Goal: Information Seeking & Learning: Learn about a topic

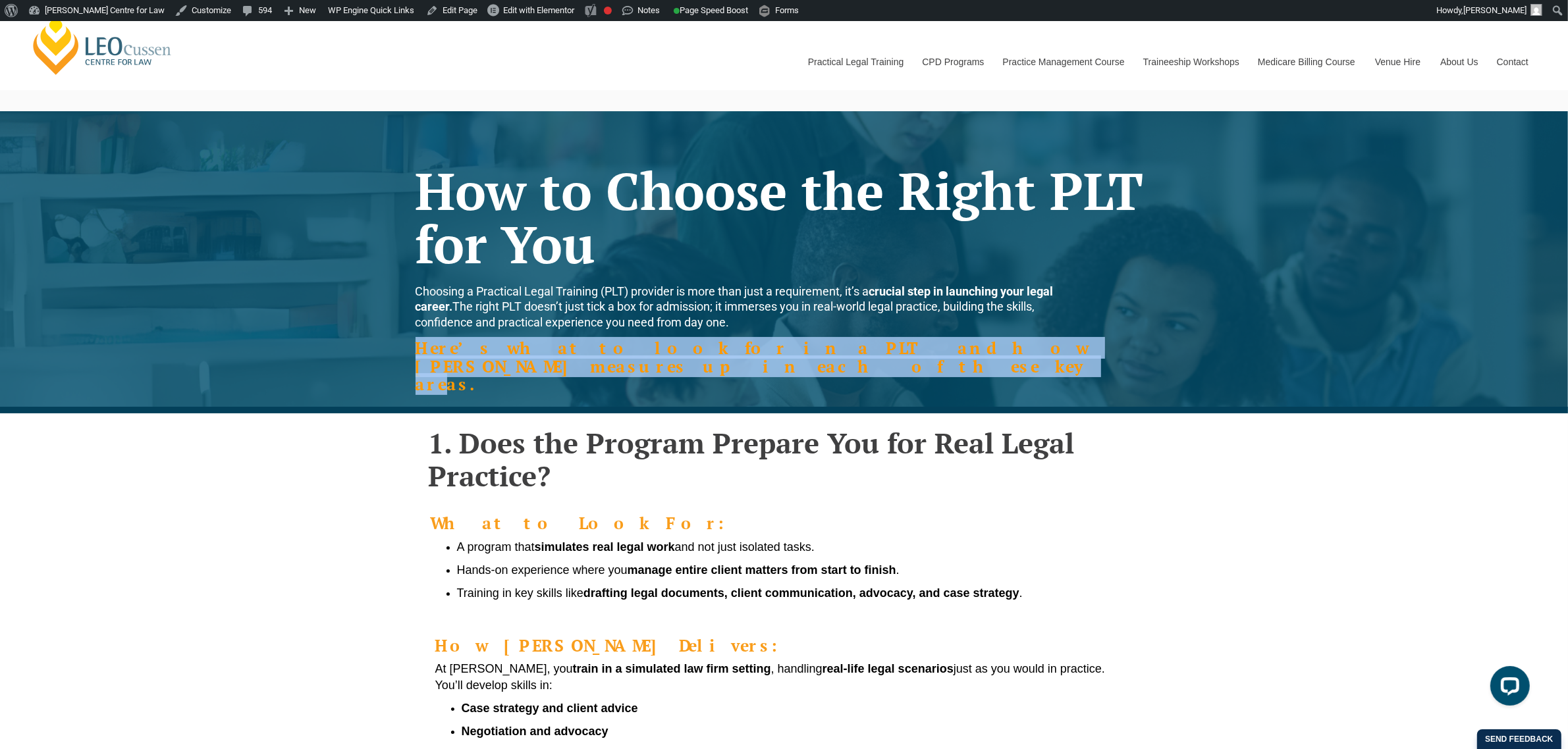
drag, startPoint x: 436, startPoint y: 350, endPoint x: 1148, endPoint y: 359, distance: 712.1
click at [1148, 359] on div "Here’s what to look for in a PLT and how [PERSON_NAME] measures up in each of t…" at bounding box center [784, 375] width 738 height 51
copy strong "Here’s what to look for in a PLT and how [PERSON_NAME] measures up in each of t…"
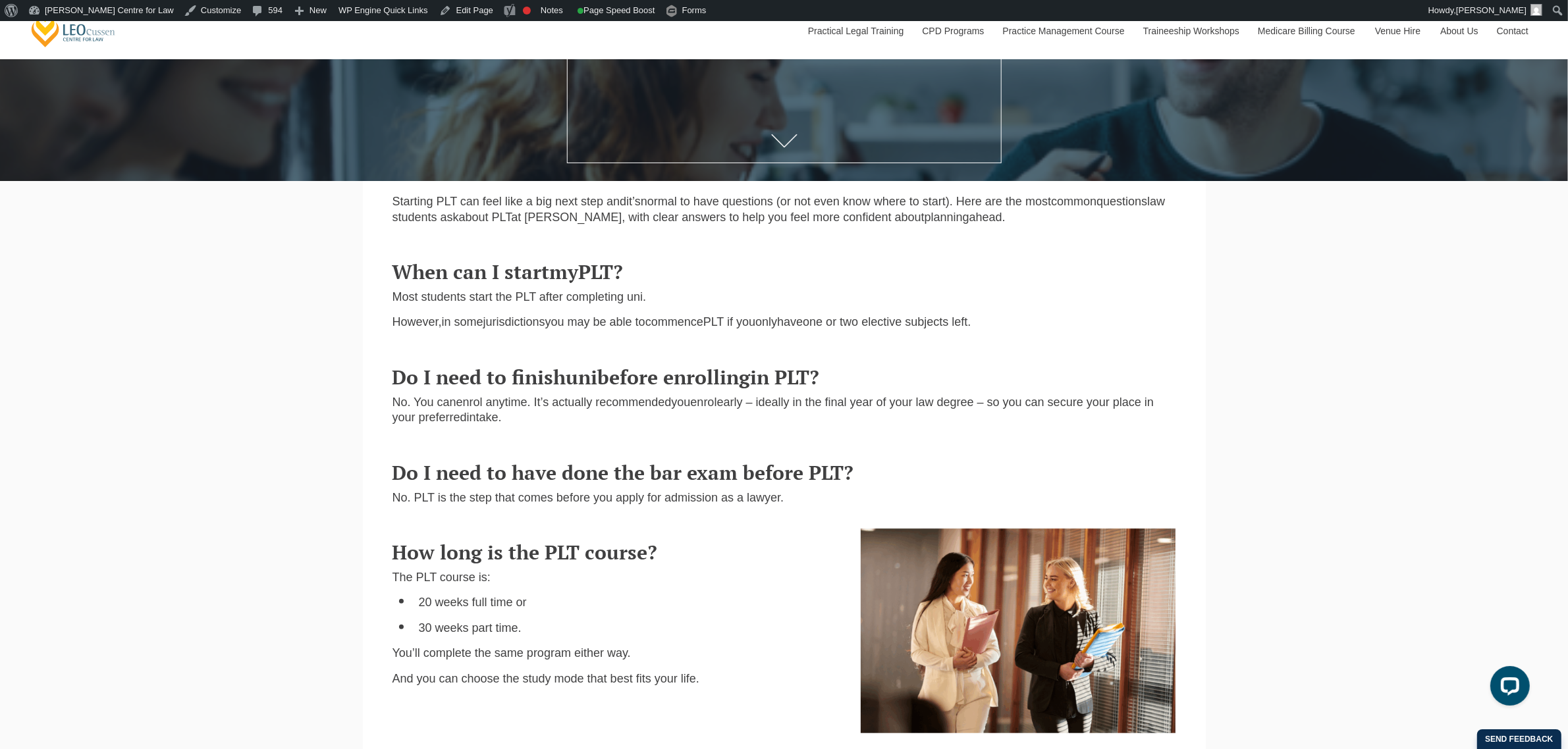
scroll to position [412, 0]
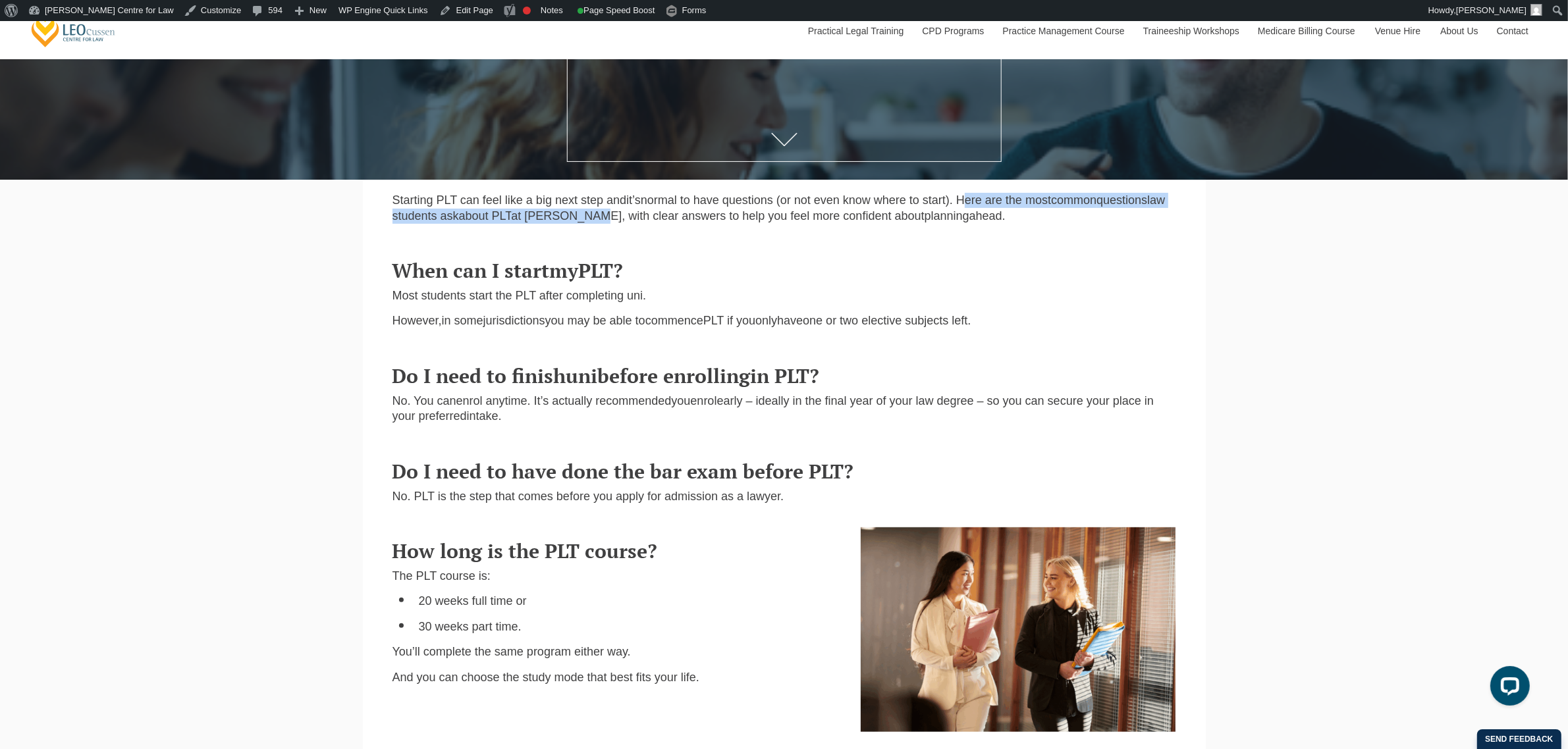
drag, startPoint x: 965, startPoint y: 200, endPoint x: 616, endPoint y: 222, distance: 349.7
click at [616, 222] on p "Starting PLT can feel like a big next step and it’s normal to have questions (o…" at bounding box center [785, 209] width 784 height 31
copy p "Here are the most common question s law students ask about PLT at Leo Cussen"
